Goal: Task Accomplishment & Management: Use online tool/utility

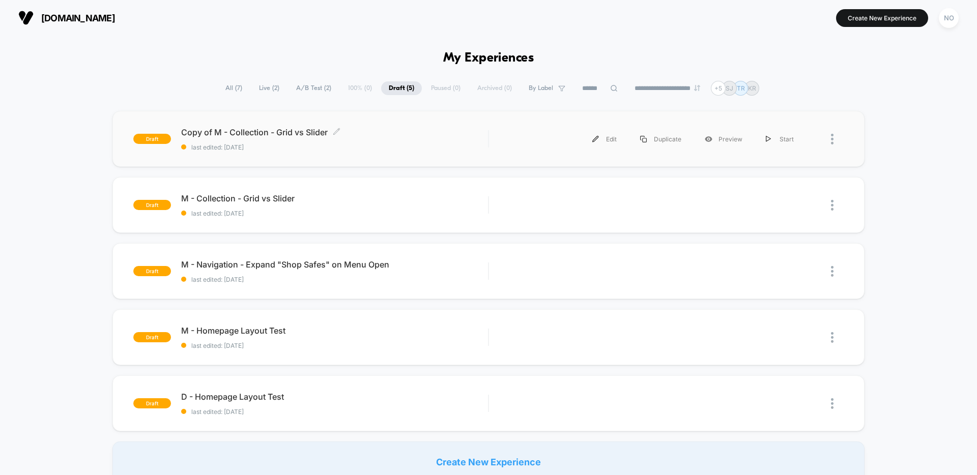
click at [416, 148] on span "last edited: [DATE]" at bounding box center [334, 148] width 307 height 8
